Goal: Find specific page/section: Find specific page/section

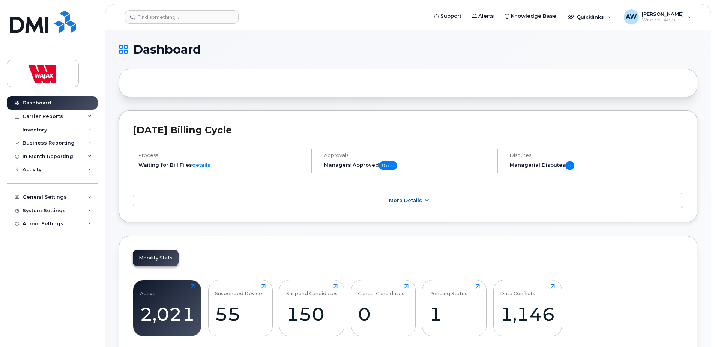
click at [212, 26] on header "Support Alerts Knowledge Base Quicklinks Suspend / Cancel Device Change SIM Car…" at bounding box center [408, 17] width 606 height 26
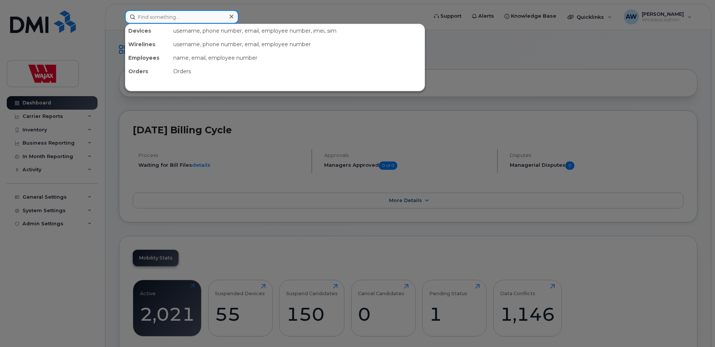
click at [212, 20] on input at bounding box center [182, 17] width 114 height 14
paste input "403-461-4627"
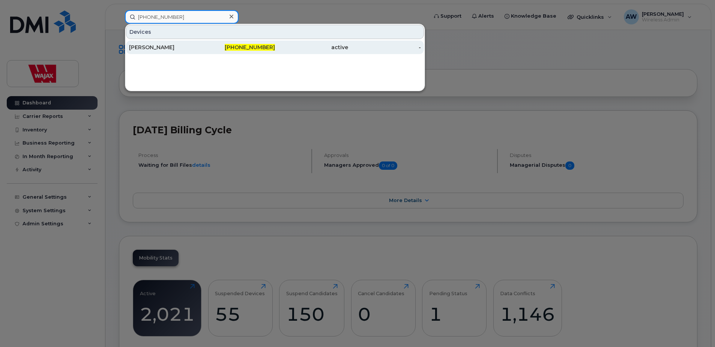
type input "403-461-4627"
click at [215, 45] on div "403-461-4627" at bounding box center [238, 48] width 73 height 8
